Goal: Task Accomplishment & Management: Manage account settings

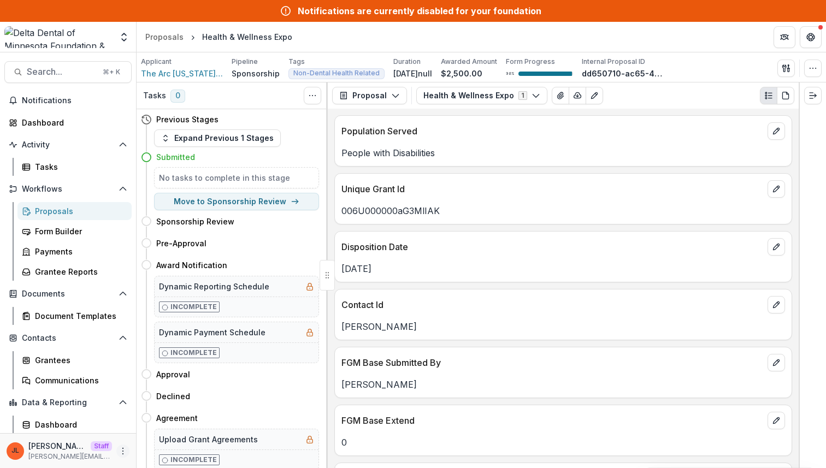
click at [121, 447] on icon "More" at bounding box center [123, 451] width 9 height 9
click at [166, 422] on link "User Settings" at bounding box center [191, 428] width 117 height 18
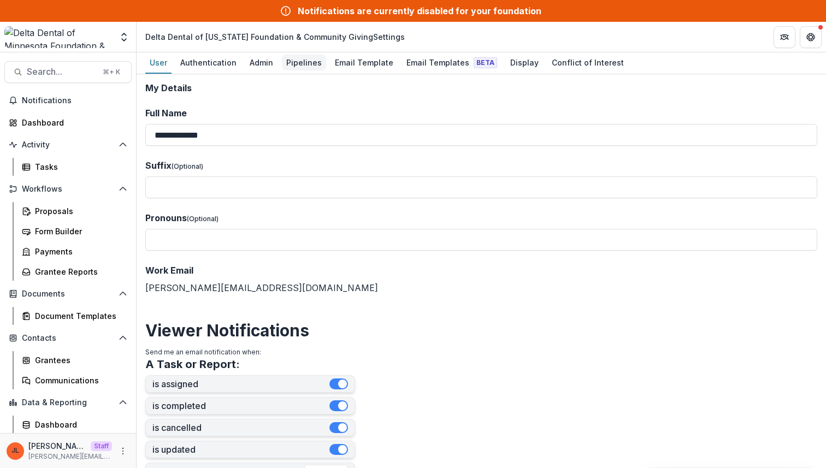
click at [299, 66] on div "Pipelines" at bounding box center [304, 63] width 44 height 16
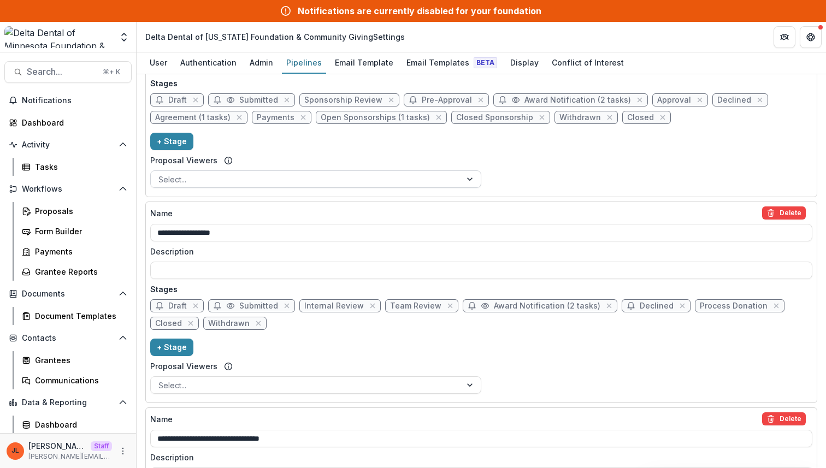
scroll to position [286, 0]
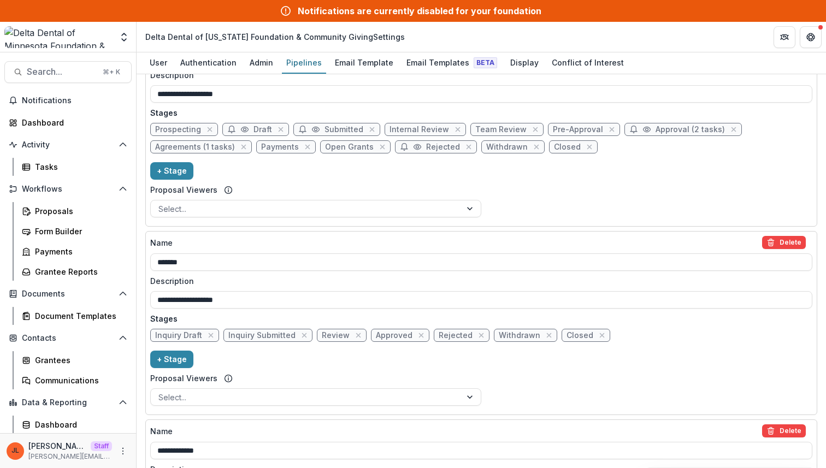
scroll to position [687, 0]
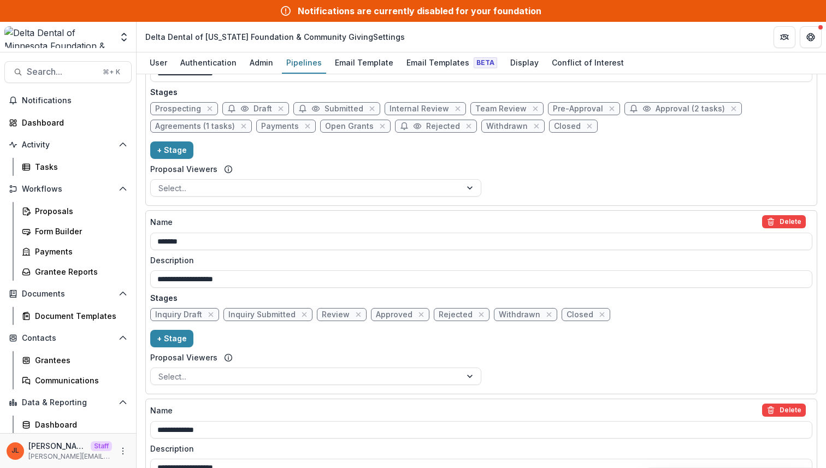
click at [637, 34] on header "Delta Dental of Minnesota Foundation & Community Giving Settings" at bounding box center [481, 37] width 689 height 30
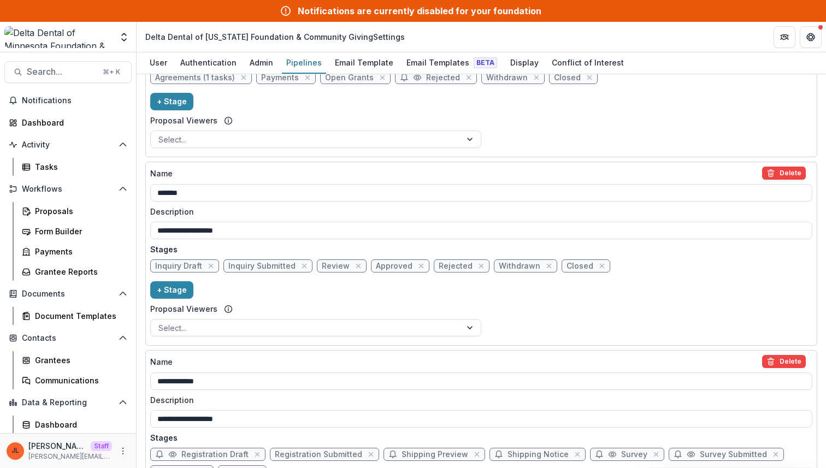
scroll to position [737, 0]
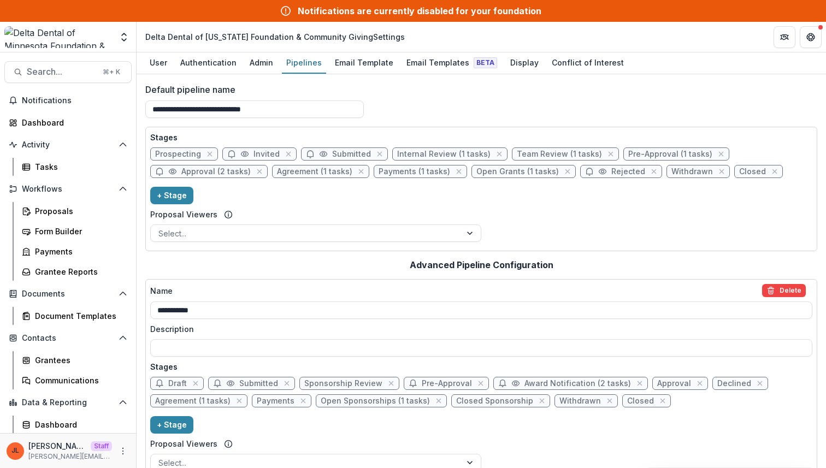
scroll to position [737, 0]
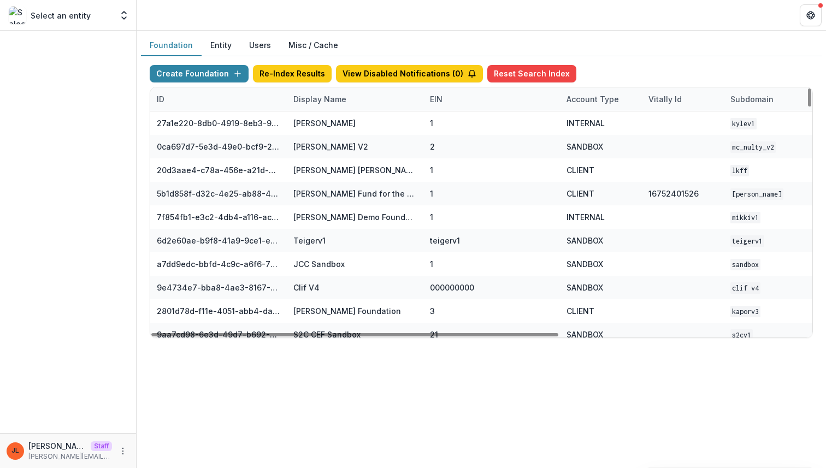
click at [322, 102] on div "Display Name" at bounding box center [320, 98] width 66 height 11
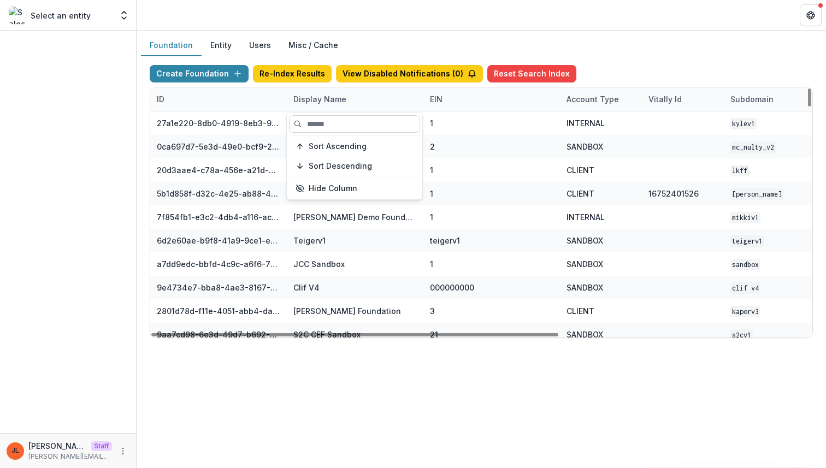
click at [323, 125] on input at bounding box center [354, 123] width 131 height 17
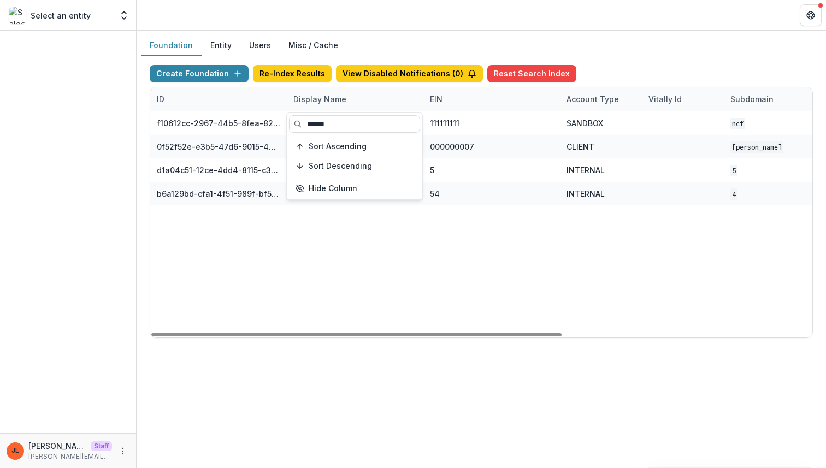
type input "******"
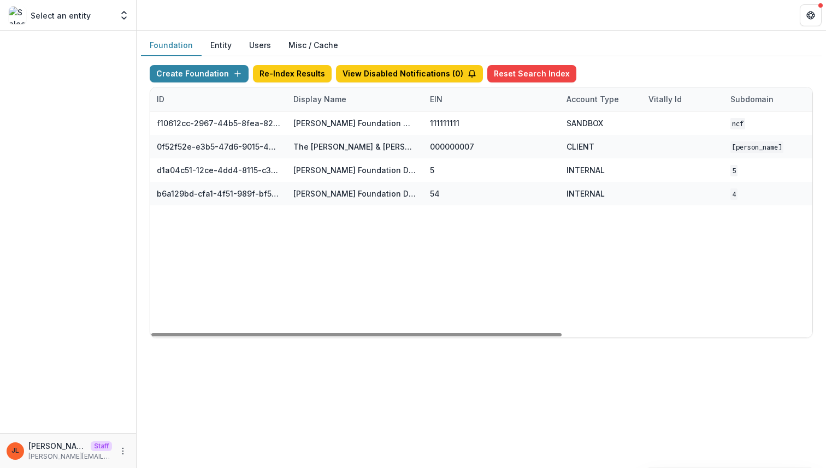
click at [395, 357] on div "Foundation Entity Users Misc / Cache Create Foundation Re-Index Results View Di…" at bounding box center [481, 250] width 689 height 438
drag, startPoint x: 423, startPoint y: 98, endPoint x: 443, endPoint y: 99, distance: 19.7
click at [445, 99] on div "EIN" at bounding box center [436, 98] width 26 height 11
click at [548, 34] on div "Foundation Entity Users Misc / Cache Create Foundation Re-Index Results View Di…" at bounding box center [481, 191] width 689 height 321
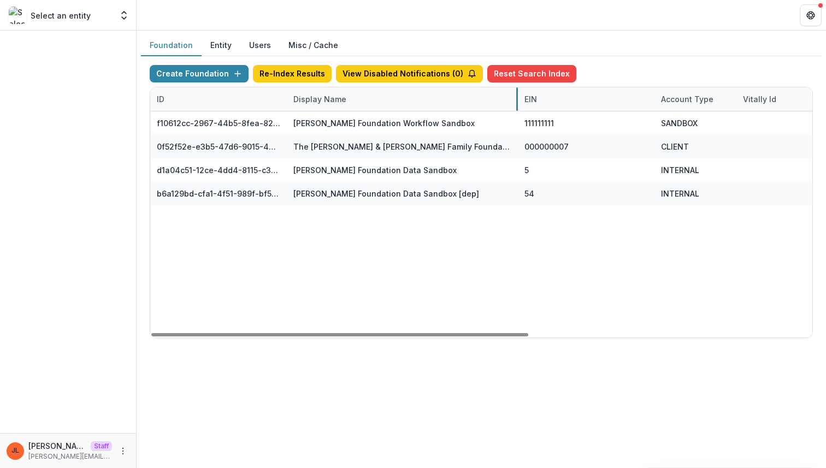
drag, startPoint x: 423, startPoint y: 98, endPoint x: 517, endPoint y: 104, distance: 94.1
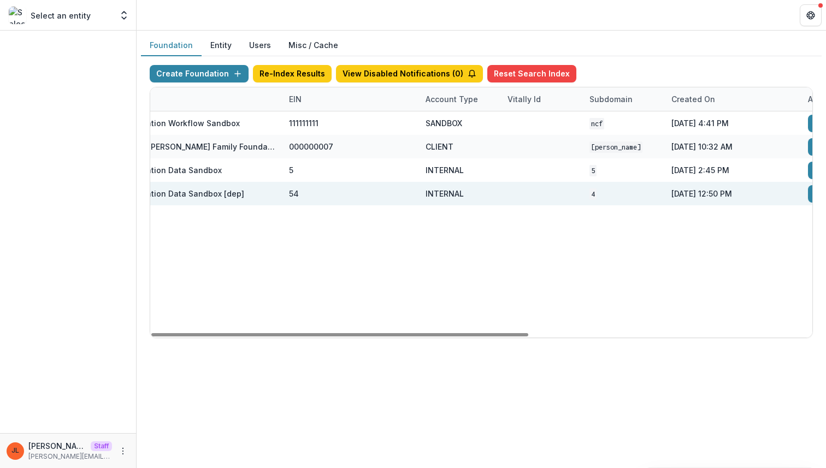
scroll to position [0, 497]
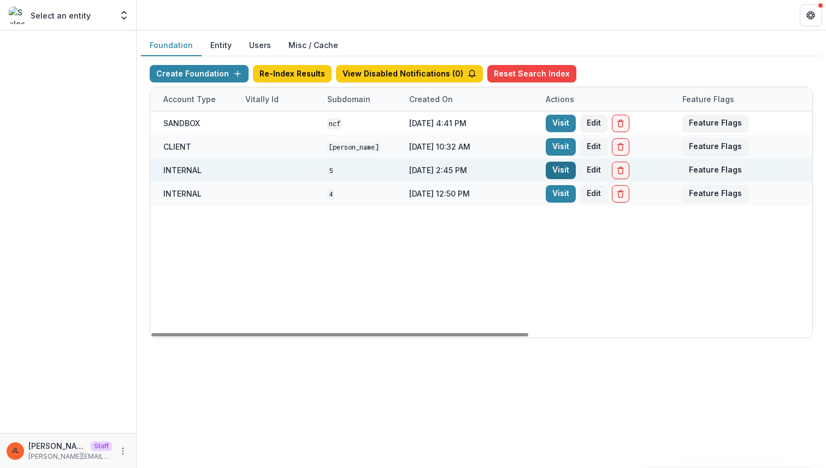
click at [559, 165] on link "Visit" at bounding box center [561, 170] width 30 height 17
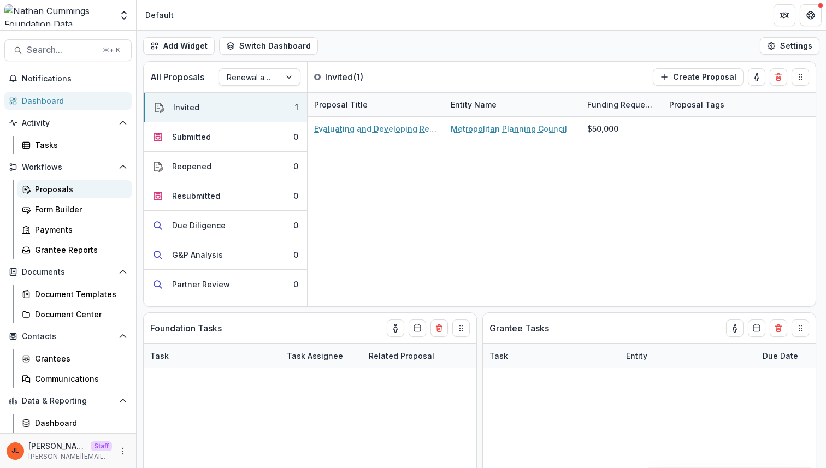
click at [70, 184] on div "Proposals" at bounding box center [79, 189] width 88 height 11
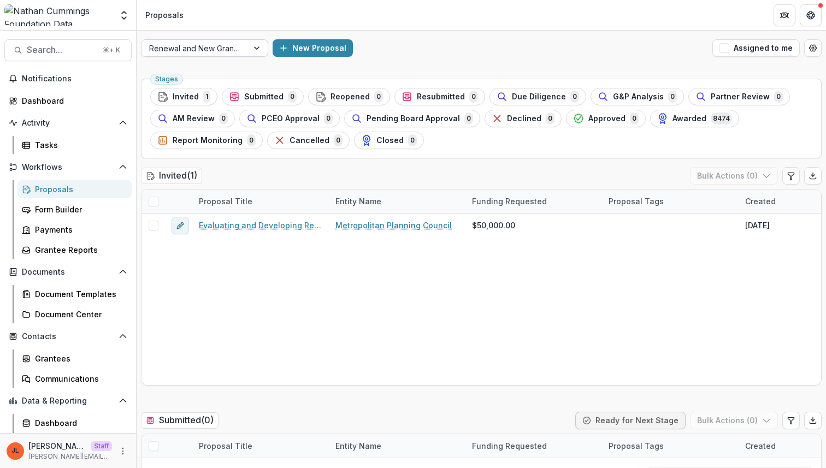
click at [239, 55] on div "Renewal and New Grants Pipeline" at bounding box center [194, 48] width 107 height 16
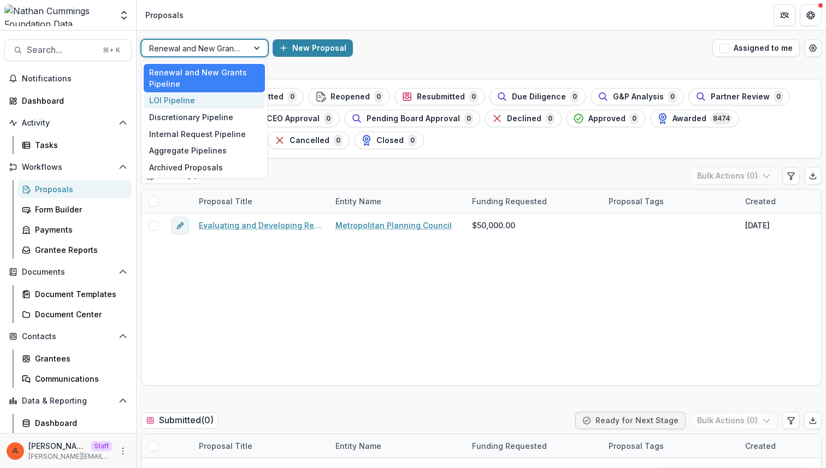
click at [234, 98] on div "LOI Pipeline" at bounding box center [204, 100] width 121 height 17
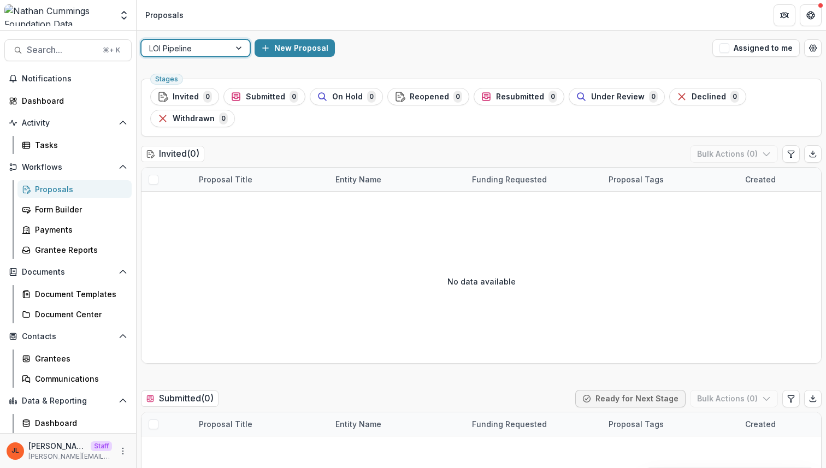
click at [235, 55] on div at bounding box center [240, 48] width 20 height 16
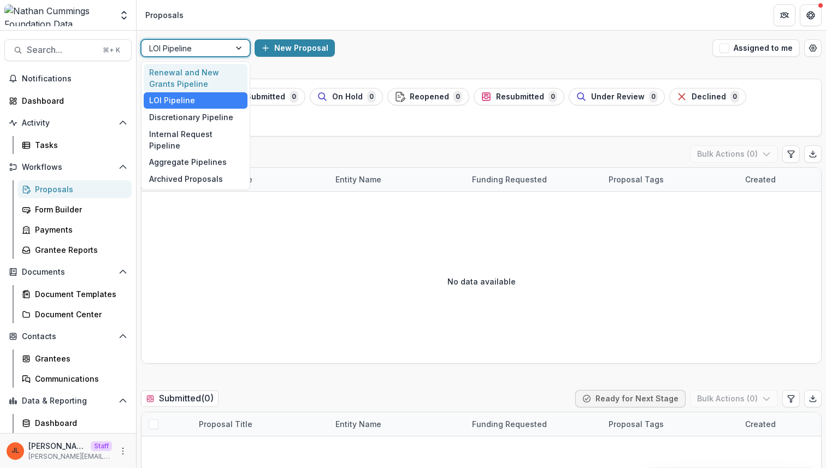
click at [204, 78] on div "Renewal and New Grants Pipeline" at bounding box center [196, 78] width 104 height 28
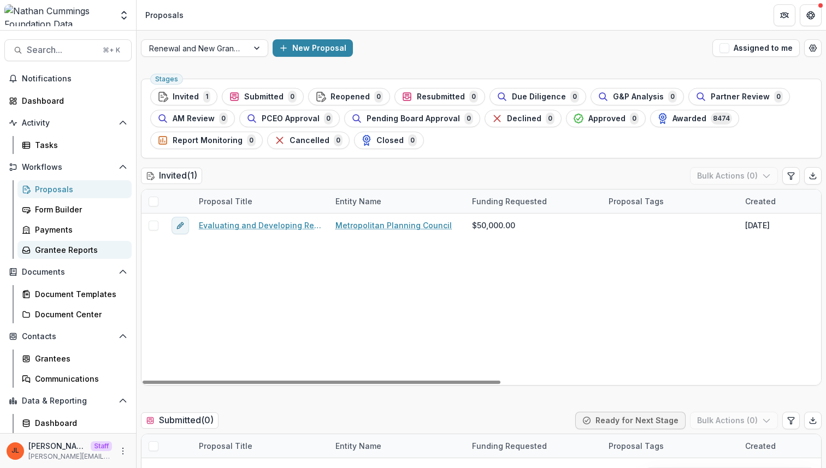
click at [75, 251] on div "Grantee Reports" at bounding box center [79, 249] width 88 height 11
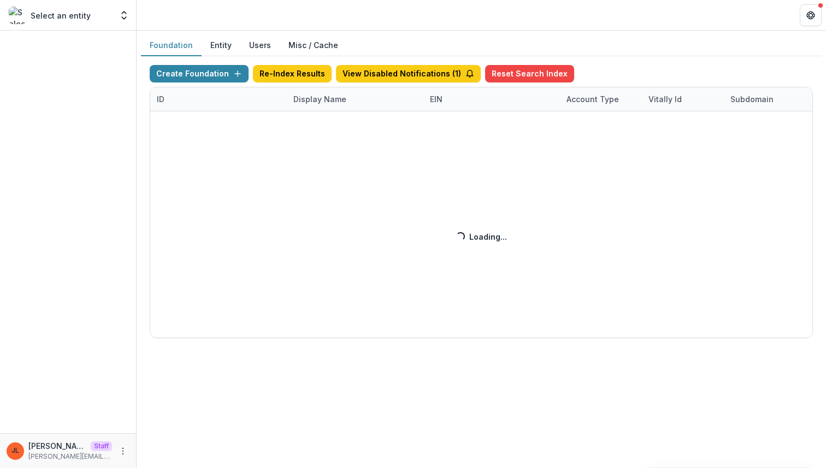
click at [320, 100] on div "Create Foundation Re-Index Results View Disabled Notifications ( 1 ) Reset Sear…" at bounding box center [481, 201] width 663 height 273
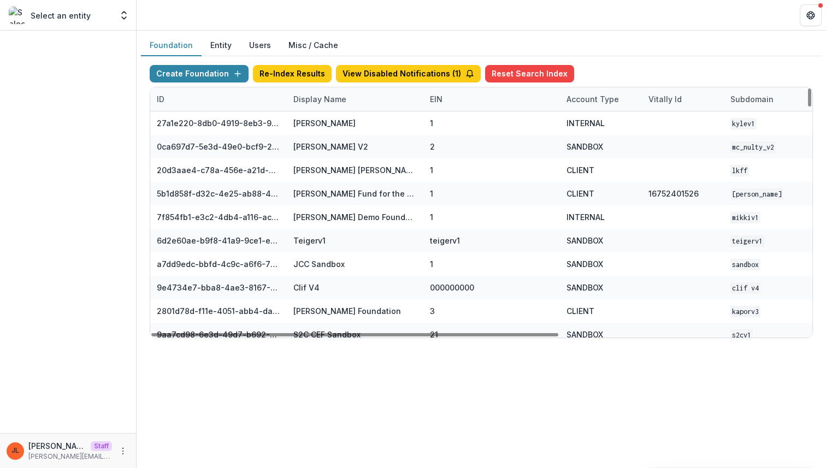
click at [320, 103] on div "Display Name" at bounding box center [320, 98] width 66 height 11
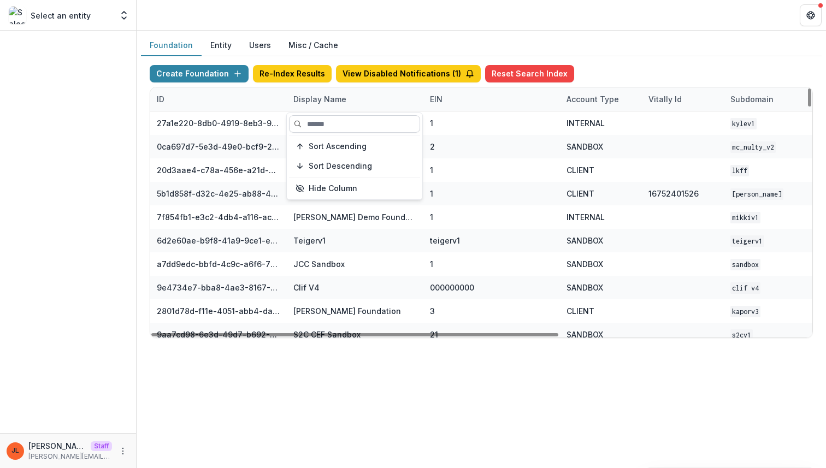
click at [320, 132] on input at bounding box center [354, 123] width 131 height 17
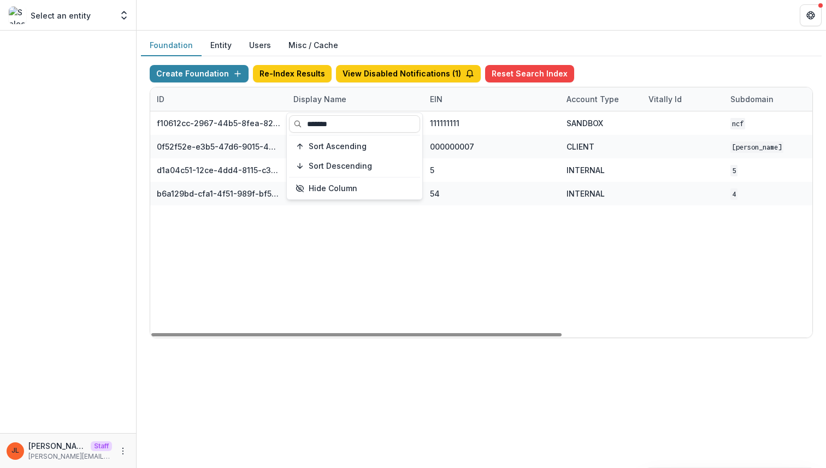
type input "******"
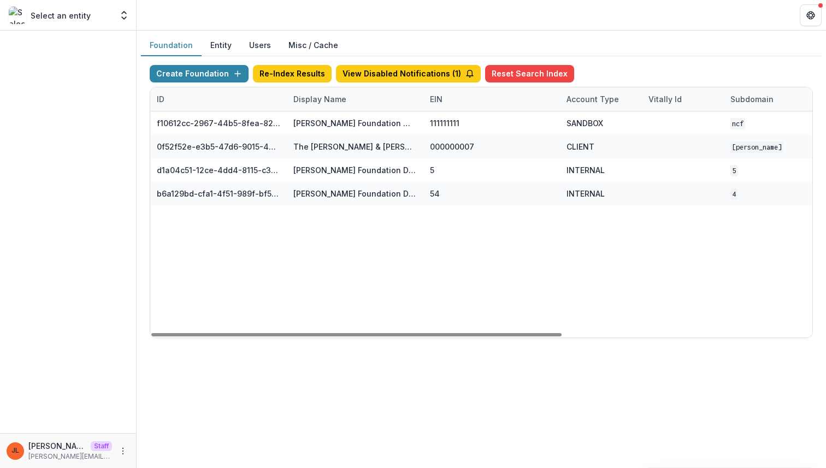
click at [271, 296] on div "f10612cc-2967-44b5-8fea-824c4e1f13c5 [PERSON_NAME] Foundation Workflow Sandbox …" at bounding box center [682, 224] width 1065 height 226
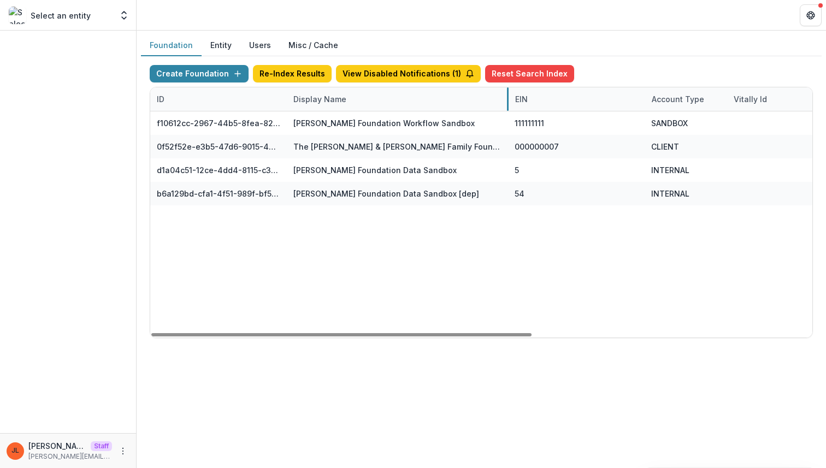
drag, startPoint x: 422, startPoint y: 98, endPoint x: 509, endPoint y: 102, distance: 87.0
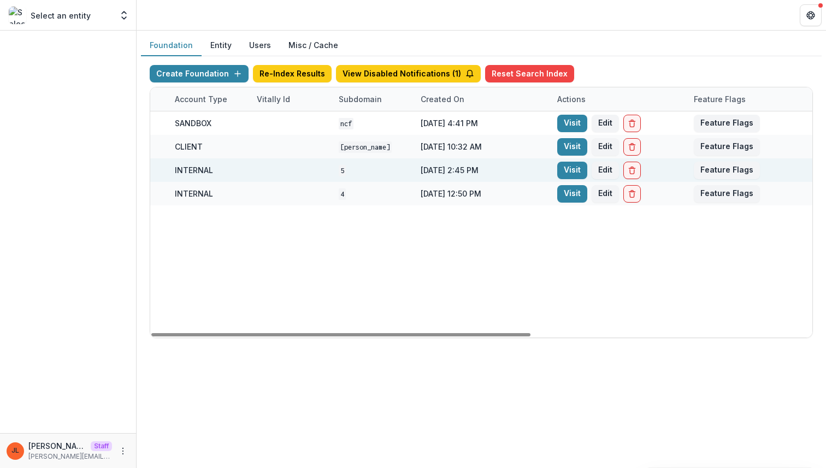
scroll to position [0, 490]
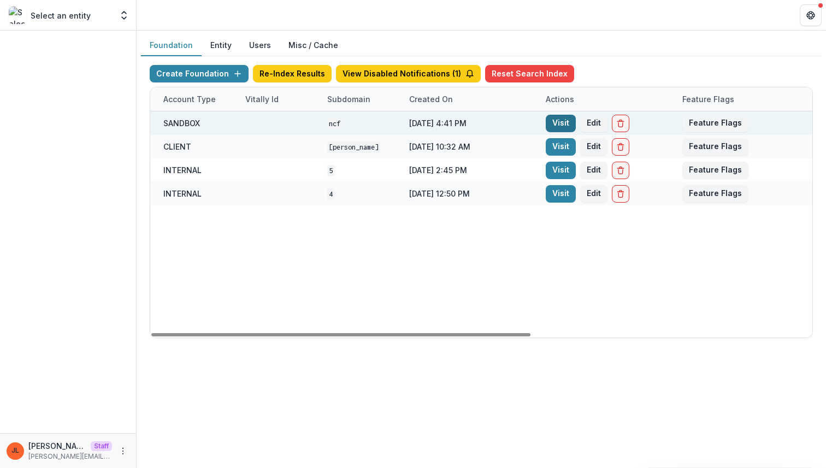
click at [565, 118] on link "Visit" at bounding box center [561, 123] width 30 height 17
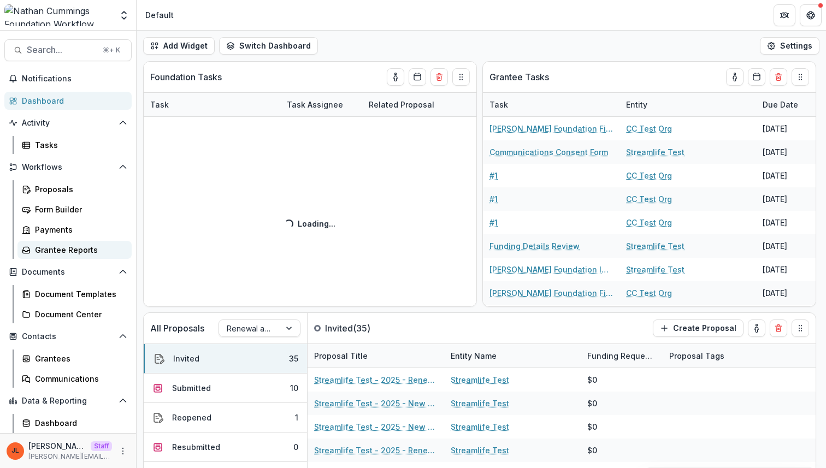
click at [70, 256] on link "Grantee Reports" at bounding box center [74, 250] width 114 height 18
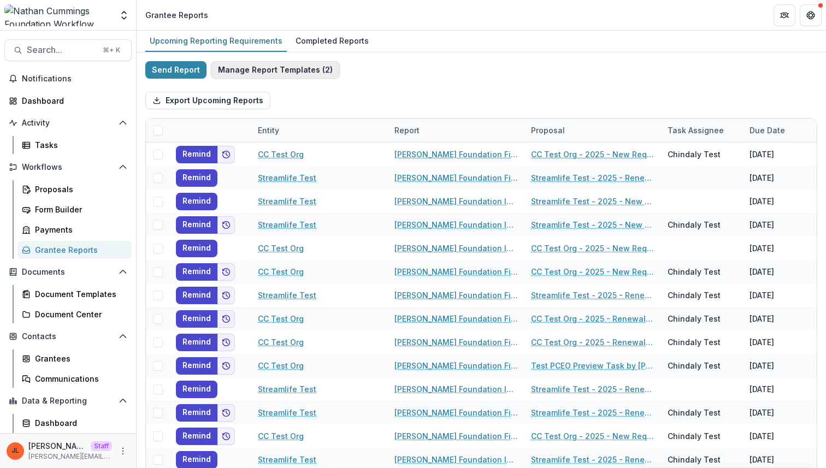
click at [302, 68] on button "Manage Report Templates ( 2 )" at bounding box center [275, 69] width 129 height 17
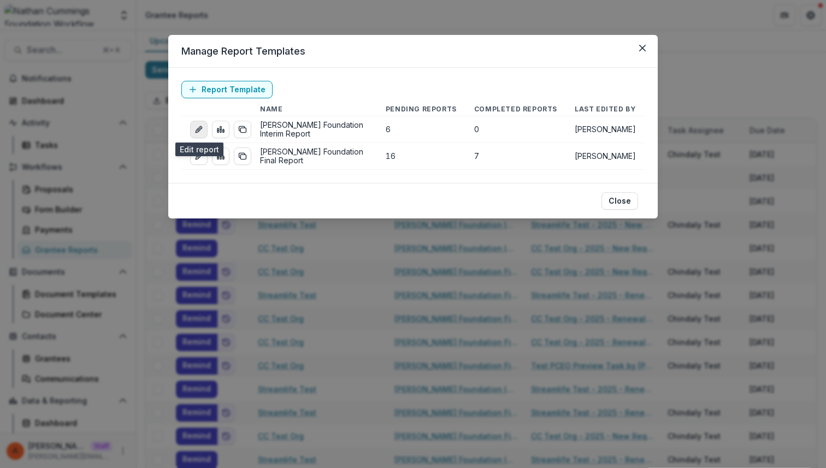
click at [204, 128] on link "edit-report" at bounding box center [198, 129] width 17 height 17
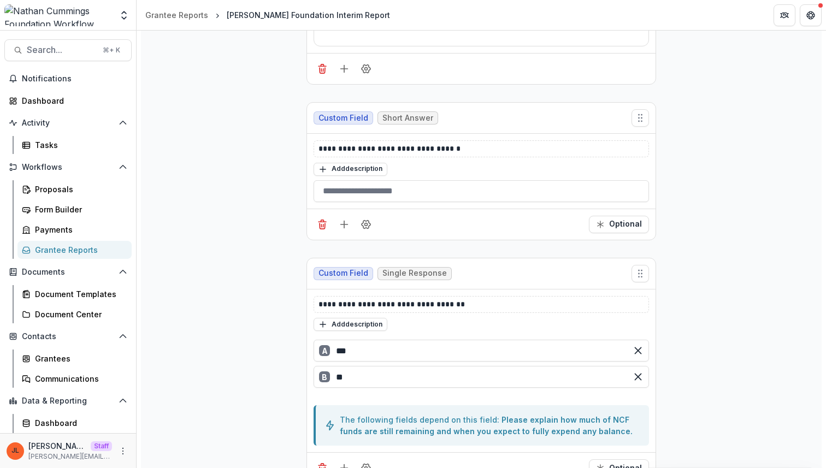
scroll to position [363, 0]
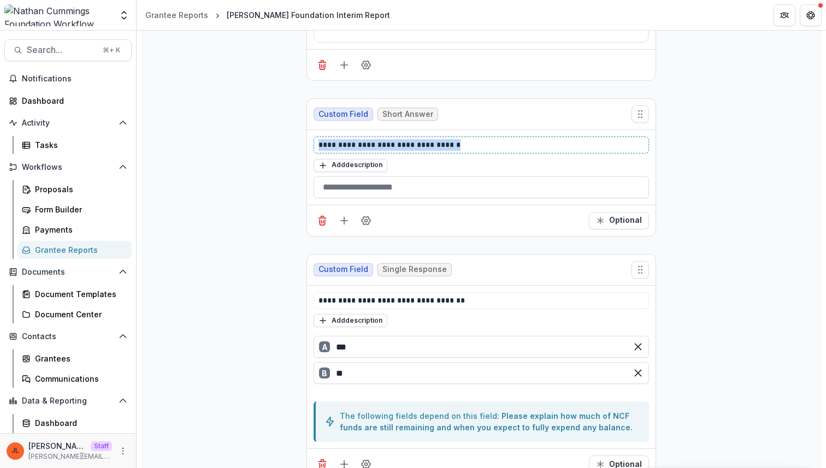
drag, startPoint x: 456, startPoint y: 144, endPoint x: 280, endPoint y: 149, distance: 175.9
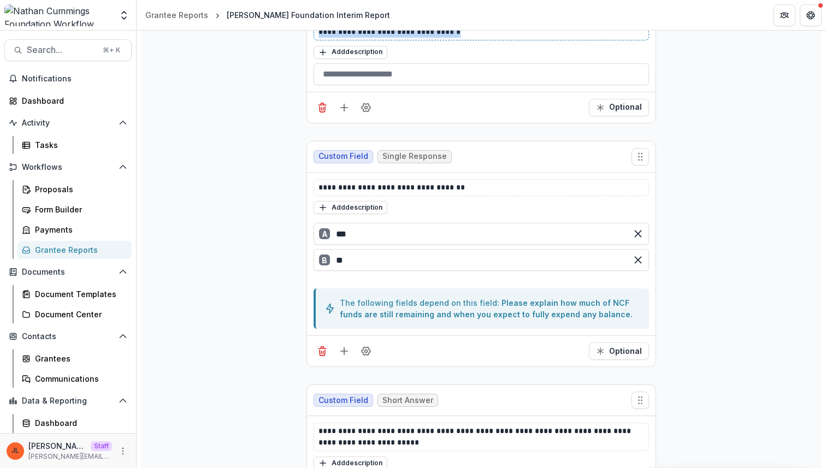
scroll to position [480, 0]
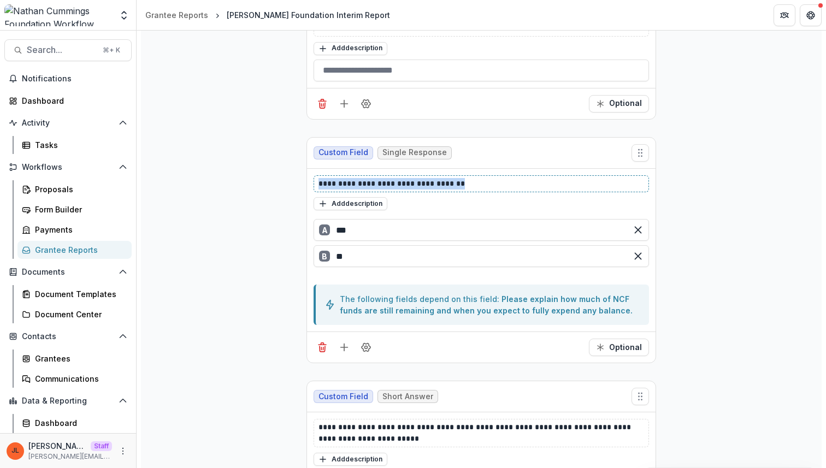
drag, startPoint x: 489, startPoint y: 186, endPoint x: 258, endPoint y: 173, distance: 231.4
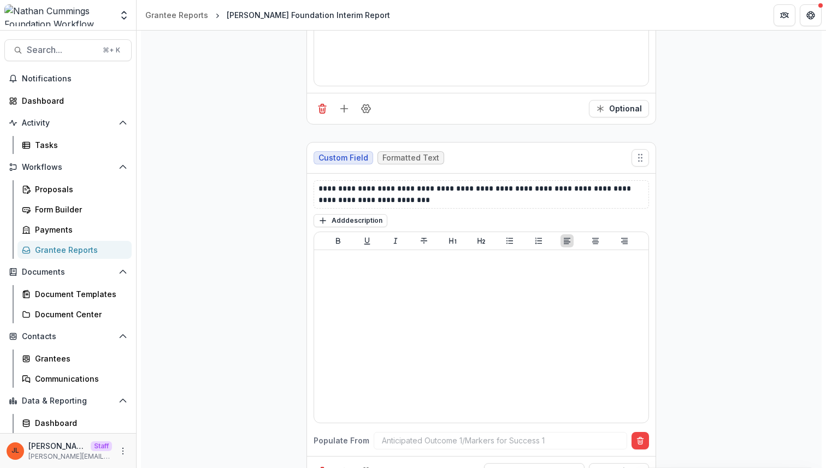
scroll to position [1614, 0]
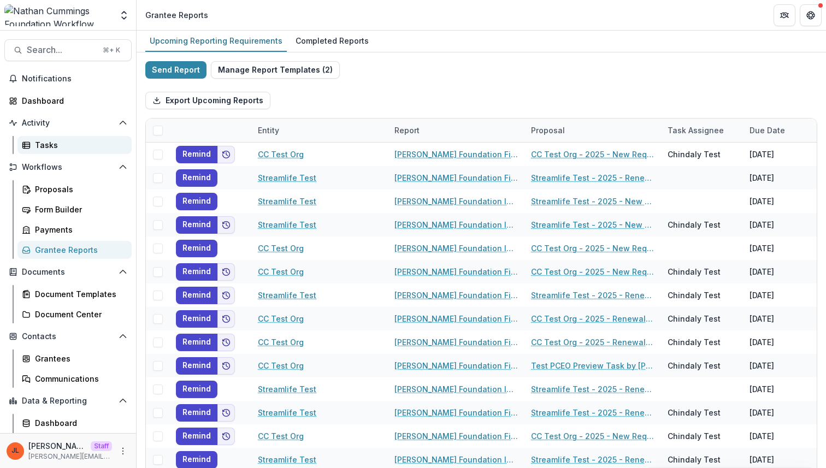
click at [58, 146] on div "Tasks" at bounding box center [79, 144] width 88 height 11
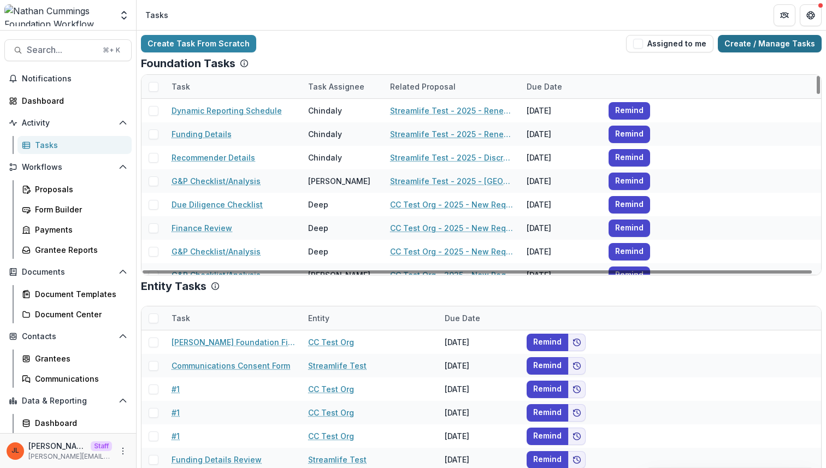
click at [760, 49] on link "Create / Manage Tasks" at bounding box center [770, 43] width 104 height 17
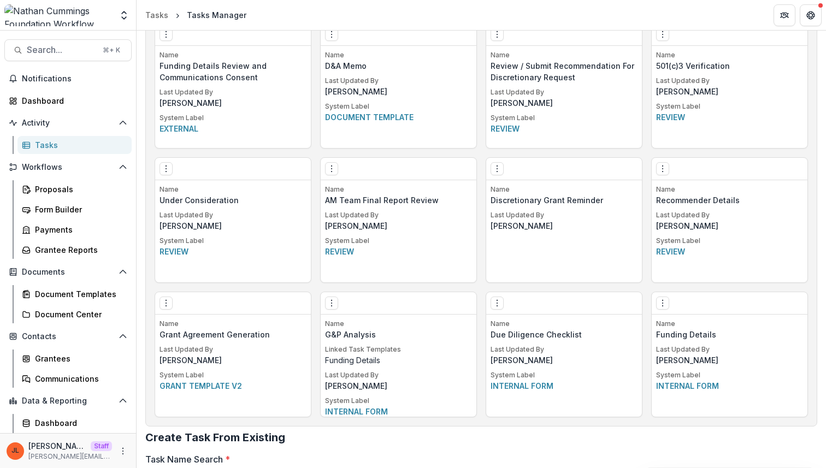
scroll to position [860, 0]
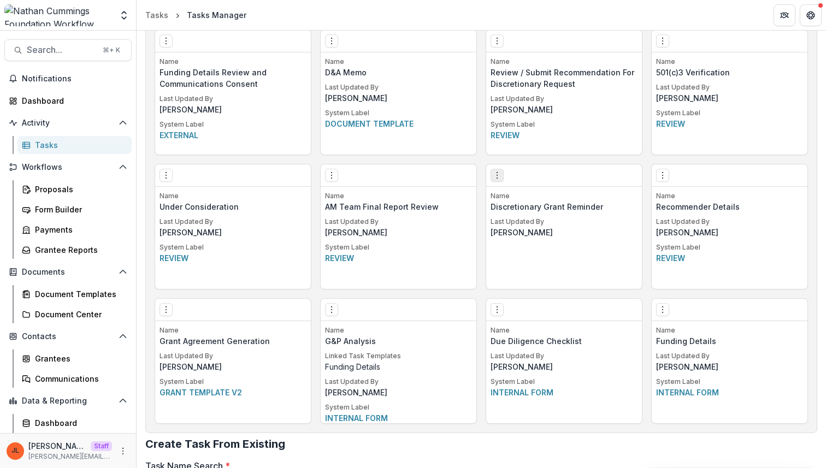
click at [498, 175] on icon "Options" at bounding box center [497, 175] width 9 height 9
click at [524, 196] on link "Edit" at bounding box center [559, 198] width 134 height 18
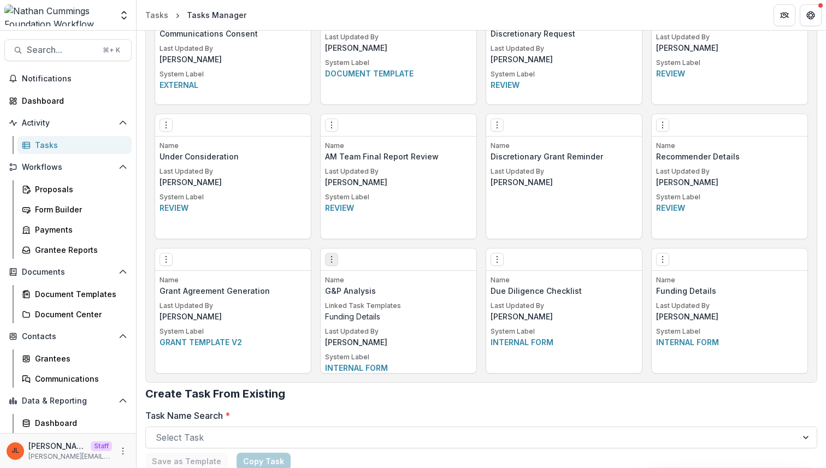
scroll to position [904, 0]
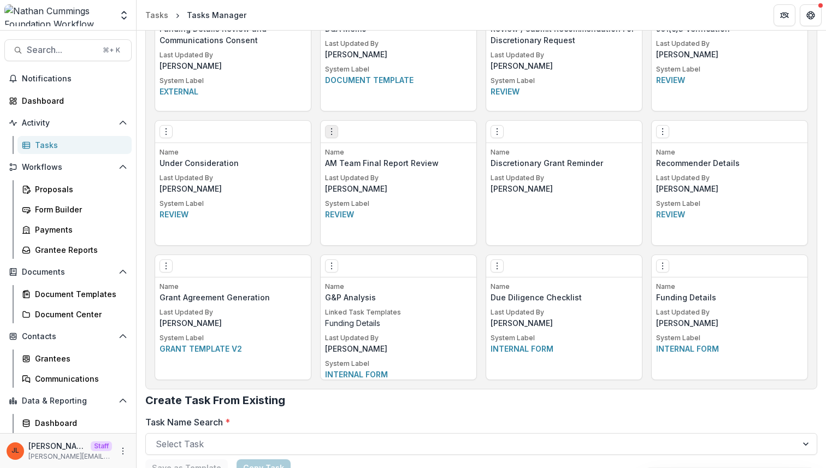
click at [334, 125] on button "Options" at bounding box center [331, 131] width 13 height 13
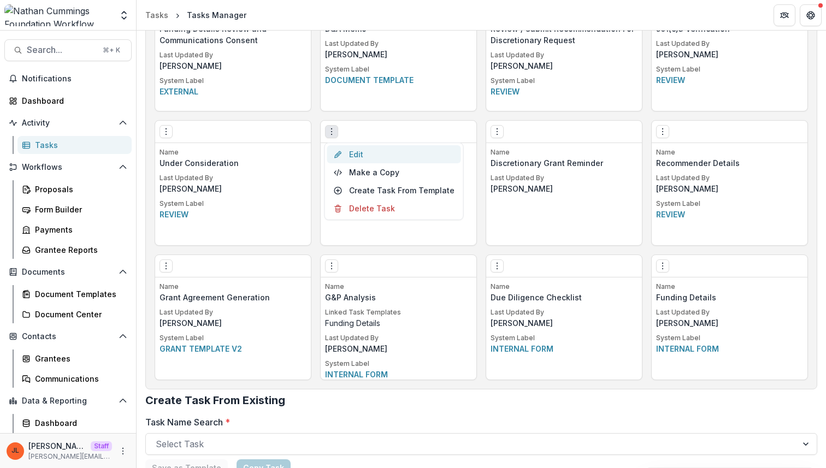
click at [410, 153] on link "Edit" at bounding box center [394, 154] width 134 height 18
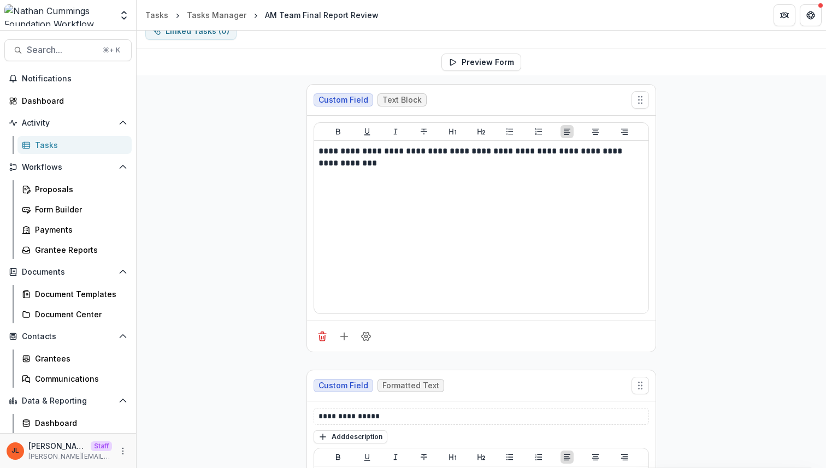
scroll to position [122, 0]
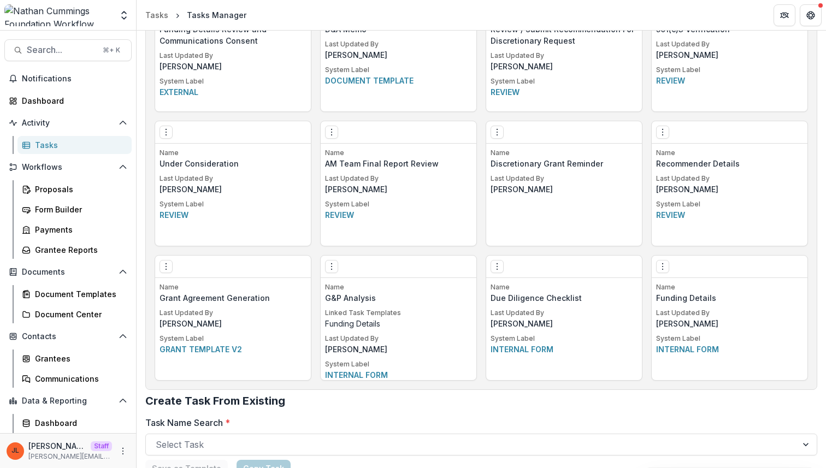
scroll to position [988, 0]
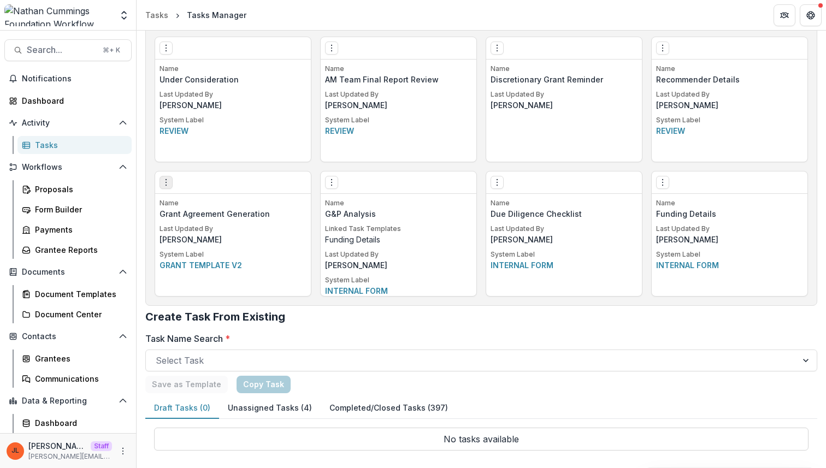
click at [167, 182] on icon "Options" at bounding box center [166, 182] width 9 height 9
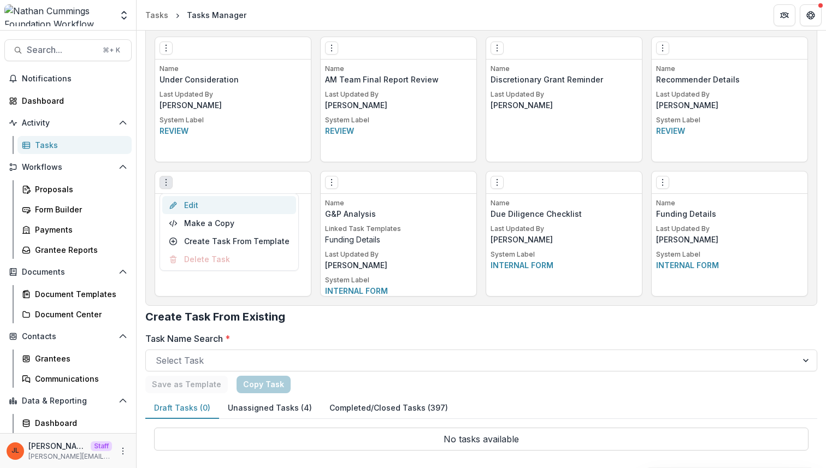
click at [191, 211] on link "Edit" at bounding box center [229, 205] width 134 height 18
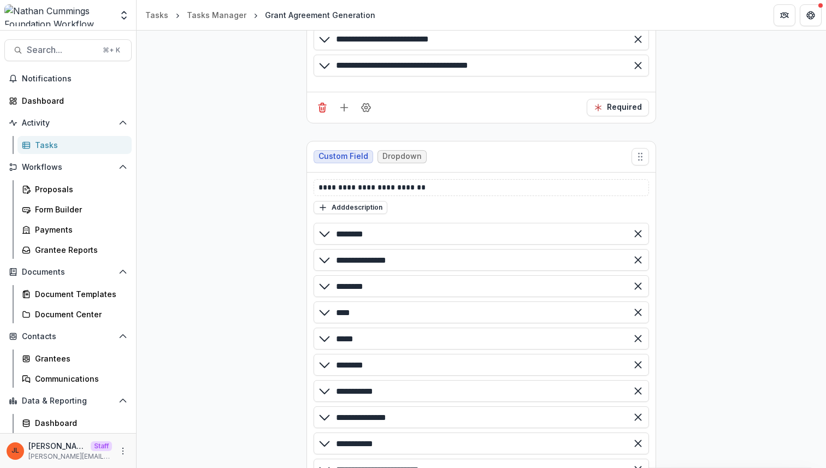
scroll to position [368, 0]
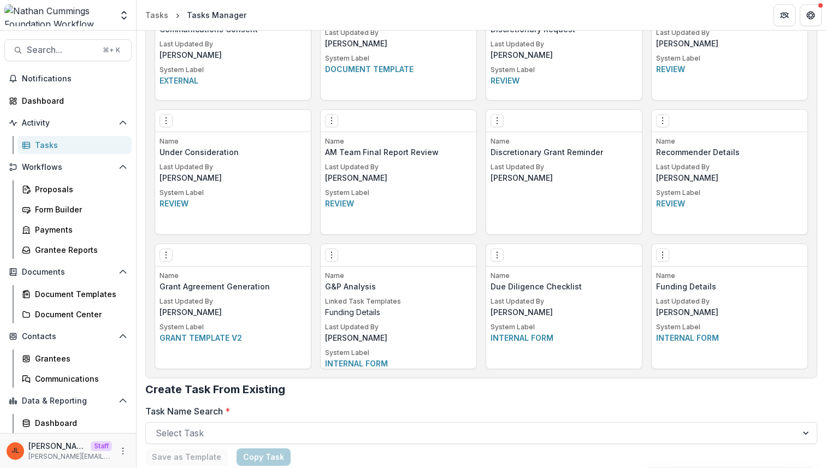
scroll to position [935, 0]
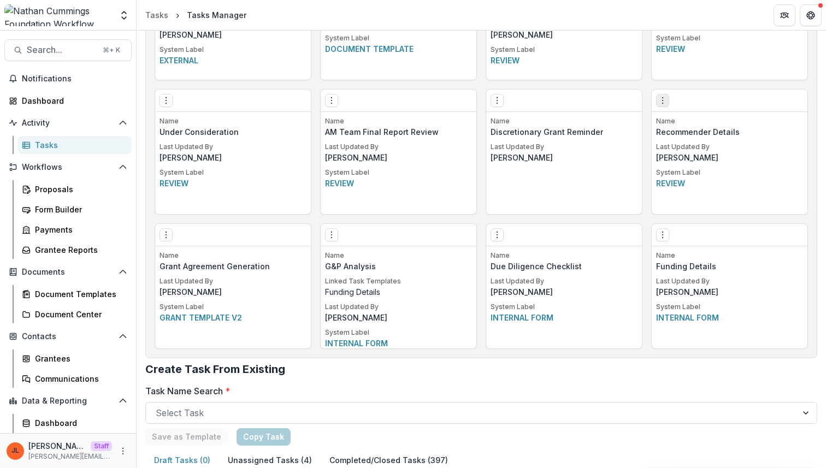
click at [664, 100] on icon "Options" at bounding box center [662, 100] width 9 height 9
click at [686, 125] on link "Edit" at bounding box center [724, 123] width 134 height 18
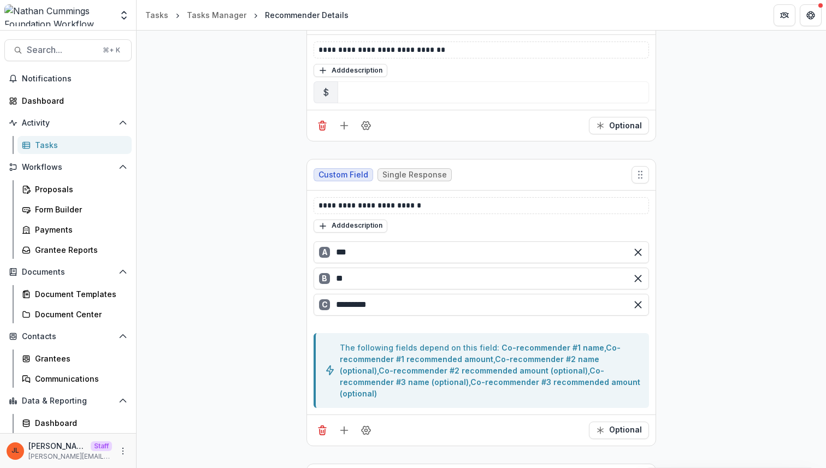
scroll to position [1950, 0]
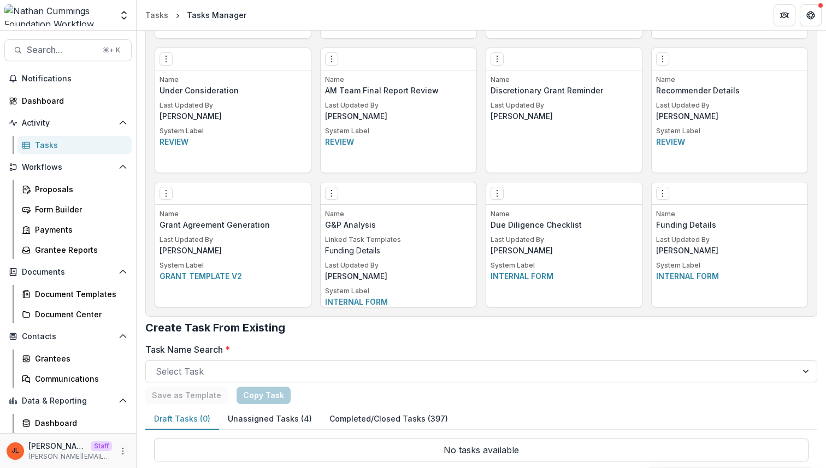
scroll to position [988, 0]
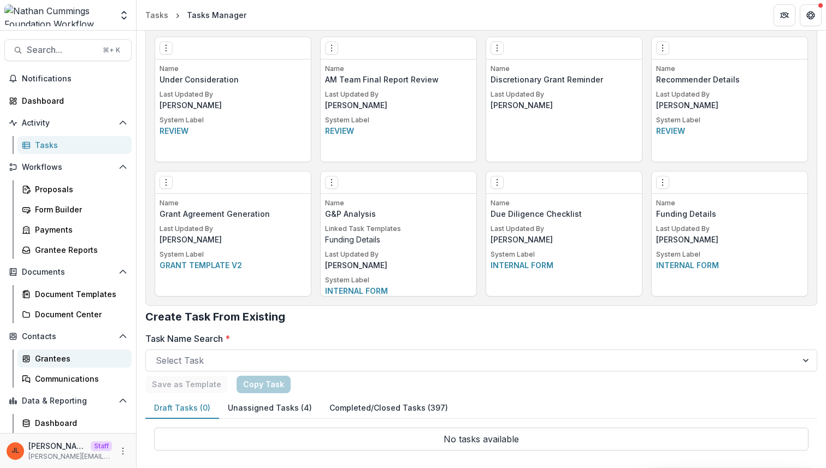
click at [63, 357] on div "Grantees" at bounding box center [79, 358] width 88 height 11
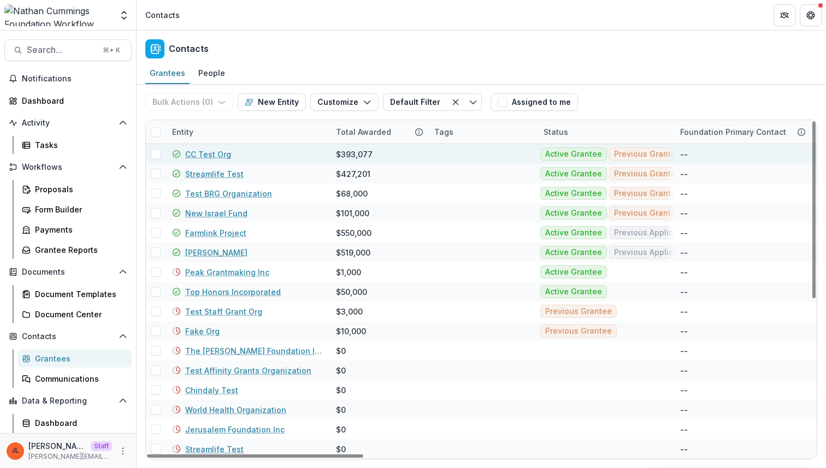
click at [211, 155] on link "CC Test Org" at bounding box center [208, 154] width 46 height 11
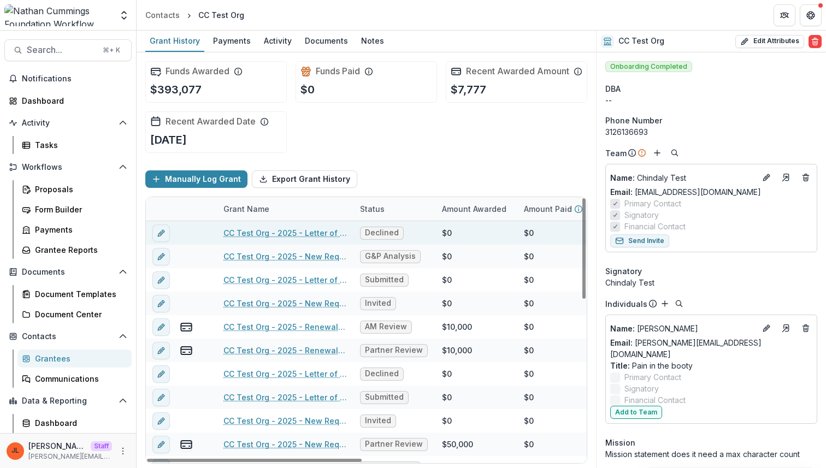
click at [305, 239] on link "CC Test Org - 2025 - Letter of Inquiry" at bounding box center [284, 232] width 123 height 11
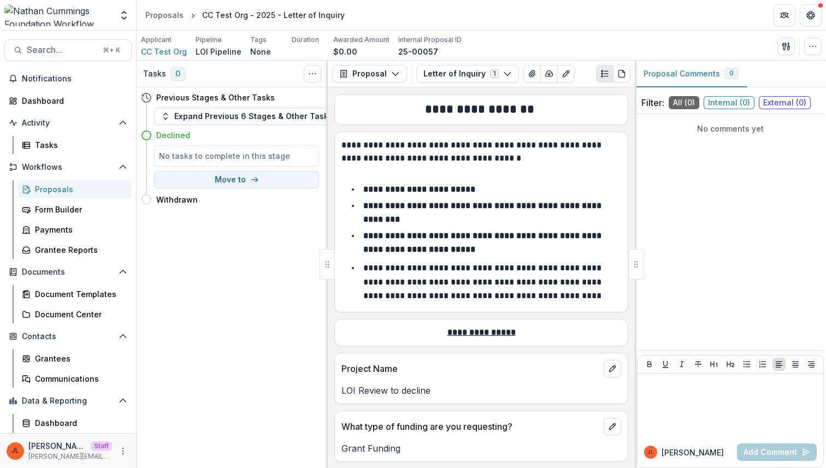
click at [741, 205] on div "No comments yet" at bounding box center [730, 232] width 187 height 227
click at [701, 379] on p at bounding box center [730, 384] width 177 height 12
click at [178, 50] on span "CC Test Org" at bounding box center [164, 51] width 46 height 11
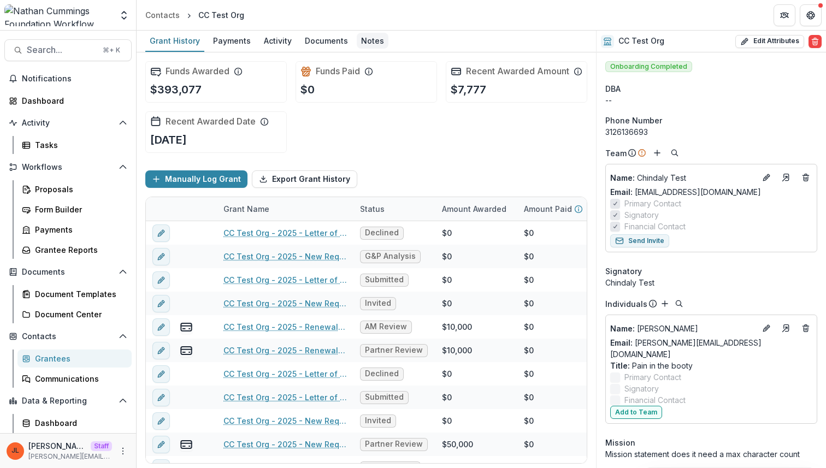
click at [369, 41] on div "Notes" at bounding box center [373, 41] width 32 height 16
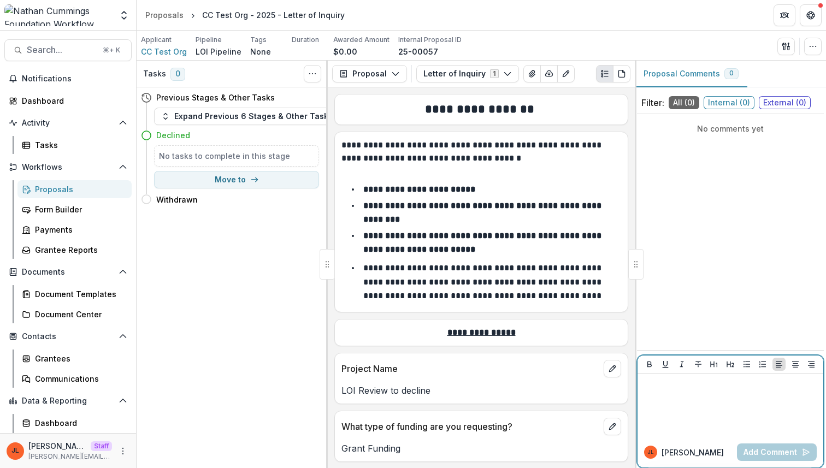
click at [728, 420] on div at bounding box center [730, 405] width 177 height 55
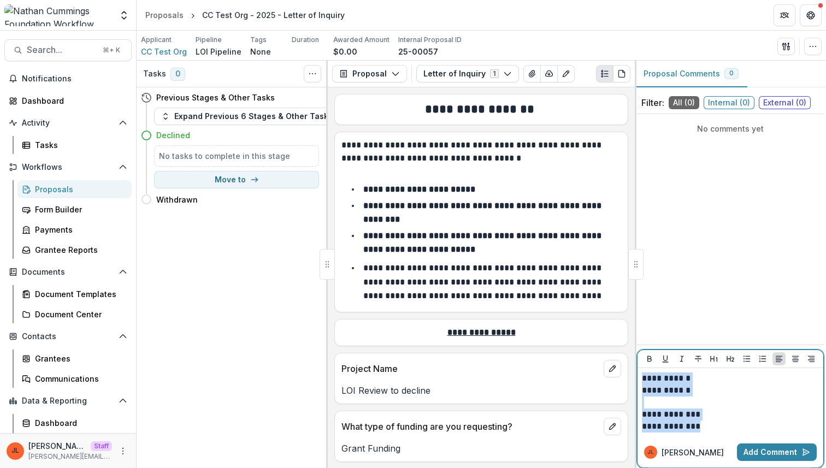
drag, startPoint x: 721, startPoint y: 425, endPoint x: 621, endPoint y: 359, distance: 120.3
click at [621, 359] on div "**********" at bounding box center [481, 264] width 689 height 407
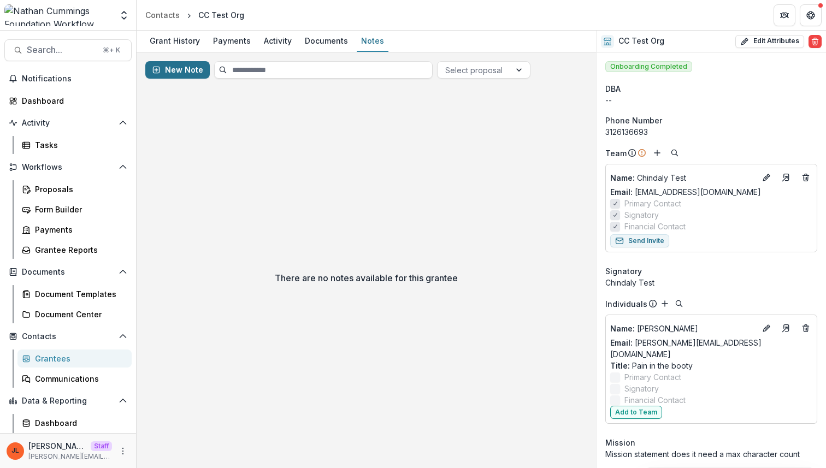
click at [178, 78] on button "New Note" at bounding box center [177, 69] width 64 height 17
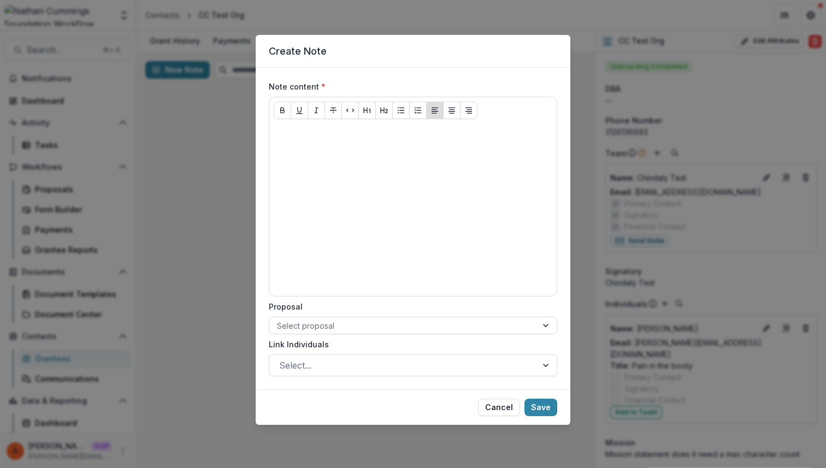
click at [164, 73] on div "Create Note Note content * Proposal Select proposal Link Individuals Select... …" at bounding box center [413, 234] width 826 height 468
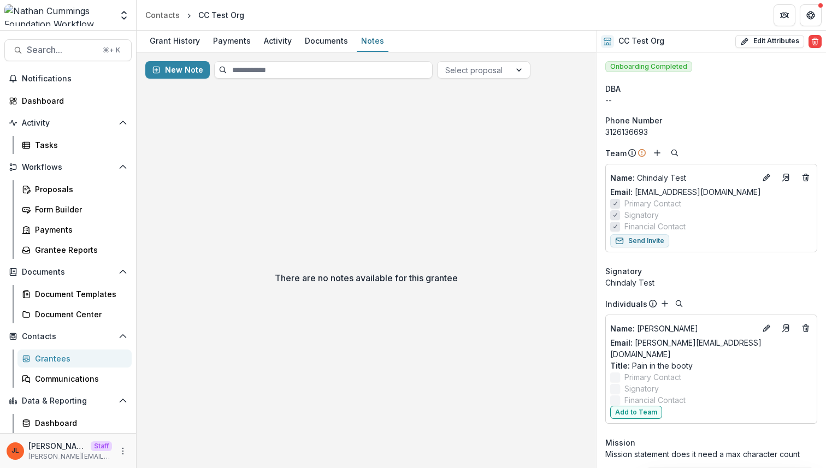
click at [164, 73] on button "New Note" at bounding box center [177, 69] width 64 height 17
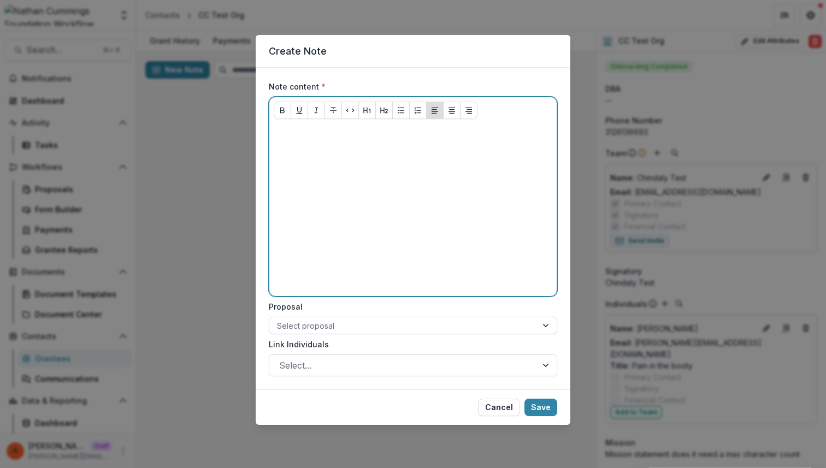
click at [466, 229] on div at bounding box center [413, 210] width 279 height 164
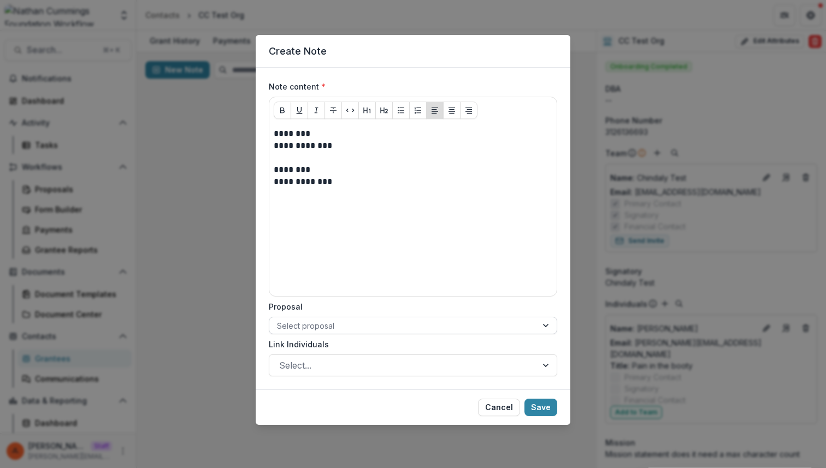
click at [290, 327] on div at bounding box center [403, 326] width 252 height 14
click at [342, 302] on label "Proposal" at bounding box center [410, 306] width 282 height 11
click at [279, 320] on input "Proposal" at bounding box center [278, 325] width 2 height 11
click at [199, 300] on div "**********" at bounding box center [413, 234] width 826 height 468
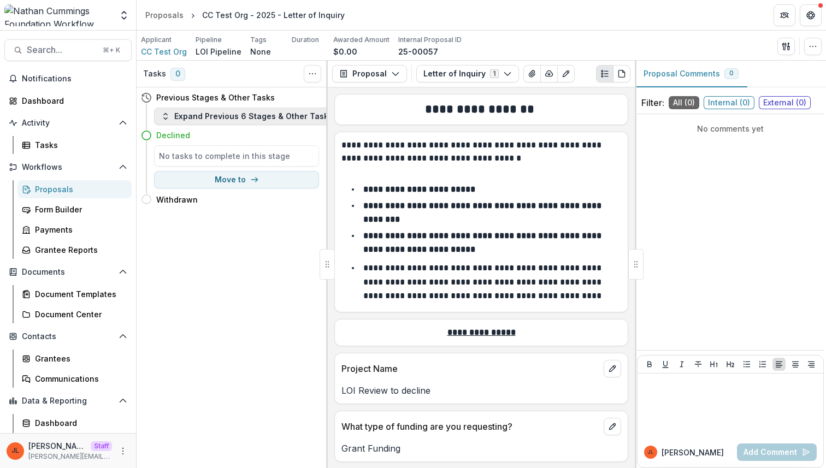
click at [257, 119] on button "Expand Previous 6 Stages & Other Tasks" at bounding box center [247, 116] width 186 height 17
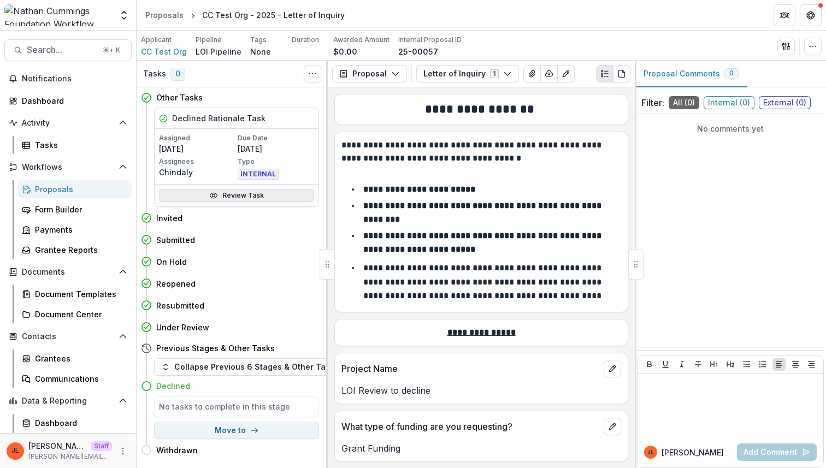
click at [231, 197] on link "Review Task" at bounding box center [236, 195] width 155 height 13
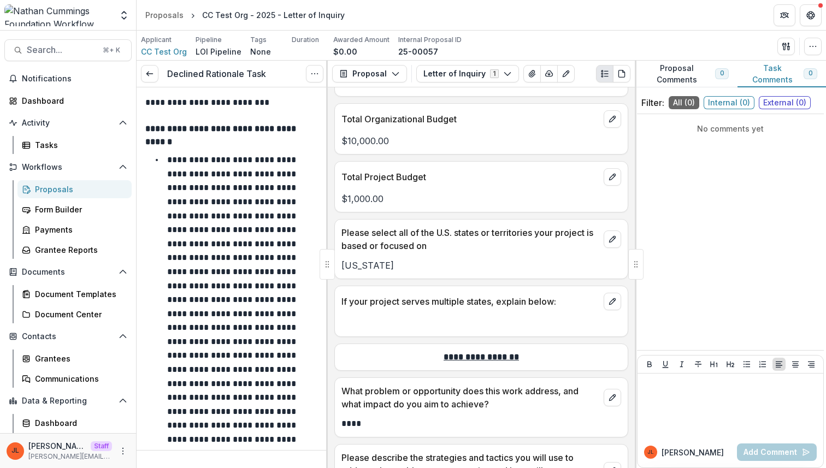
scroll to position [964, 0]
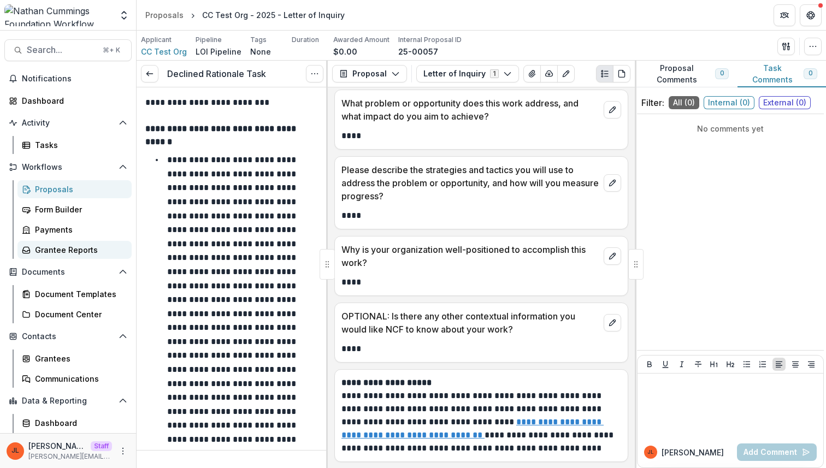
click at [79, 247] on div "Grantee Reports" at bounding box center [79, 249] width 88 height 11
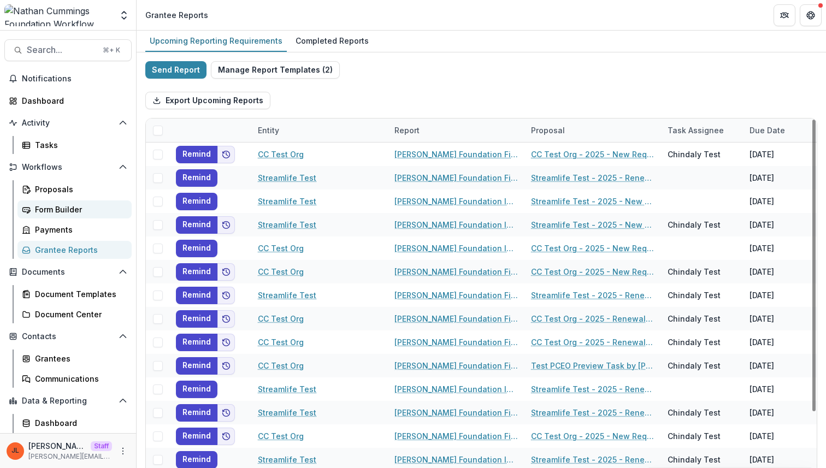
click at [83, 213] on div "Form Builder" at bounding box center [79, 209] width 88 height 11
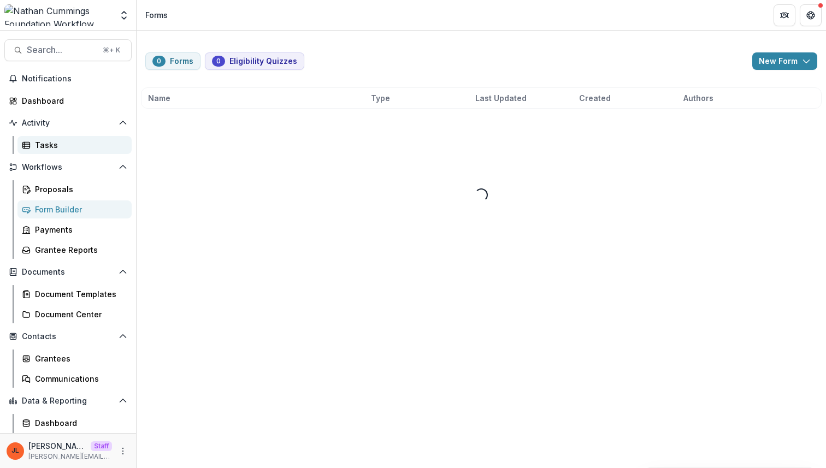
click at [63, 139] on div "Tasks" at bounding box center [79, 144] width 88 height 11
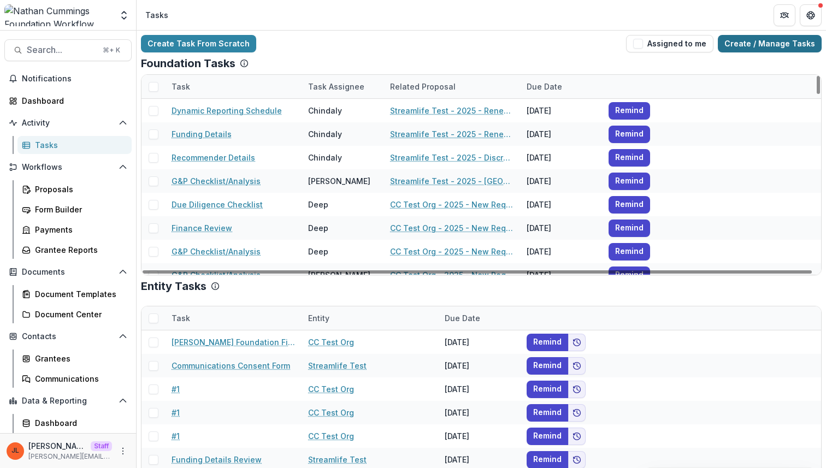
click at [787, 45] on link "Create / Manage Tasks" at bounding box center [770, 43] width 104 height 17
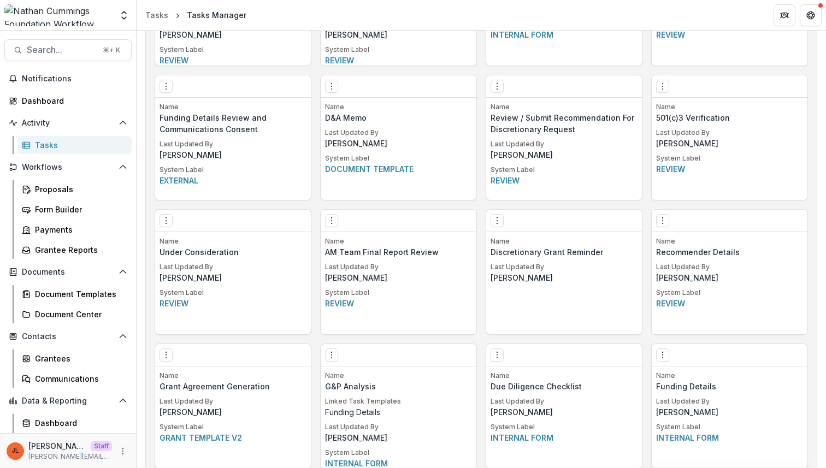
scroll to position [988, 0]
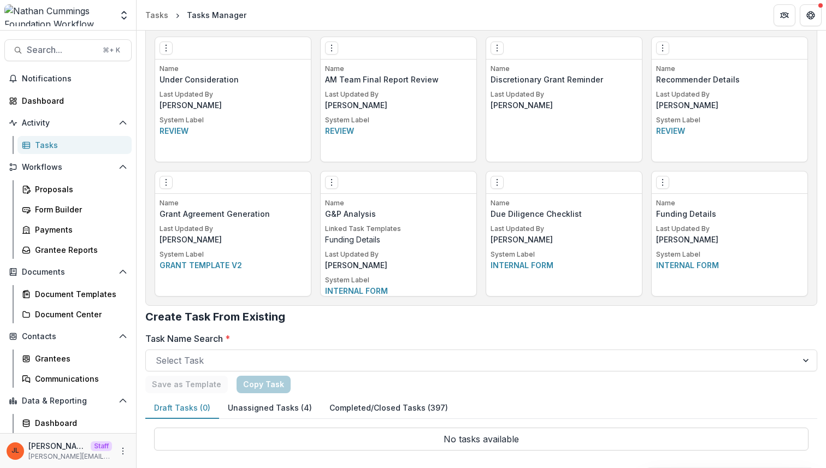
click at [329, 191] on div "Edit Make a Copy Create Task From Template Delete Task" at bounding box center [399, 183] width 156 height 22
click at [320, 184] on div "Edit Make a Copy Create Task From Template Delete Task Name G&P Analysis Linked…" at bounding box center [398, 234] width 157 height 126
click at [327, 184] on icon "Options" at bounding box center [331, 182] width 9 height 9
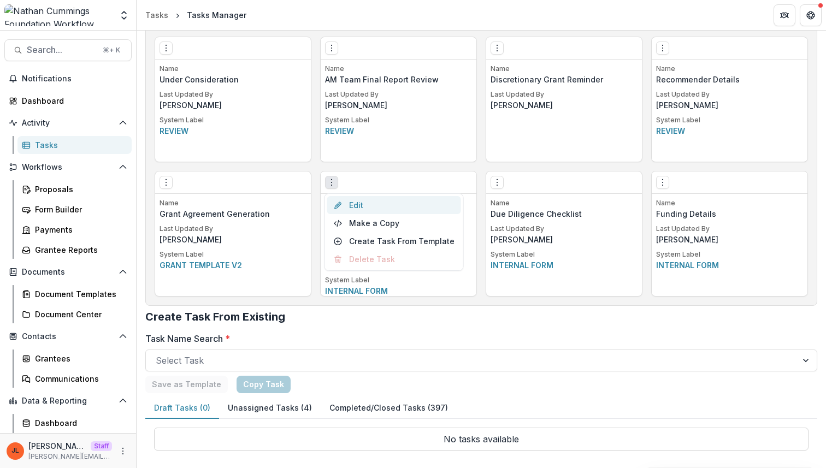
click at [359, 209] on link "Edit" at bounding box center [394, 205] width 134 height 18
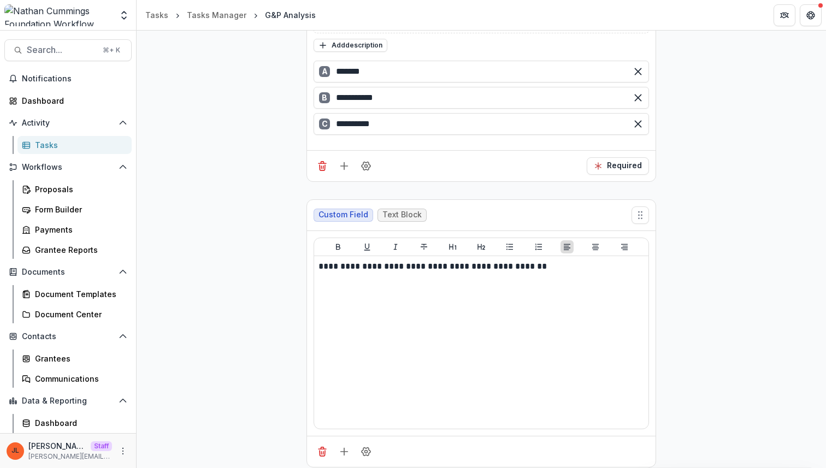
scroll to position [2281, 0]
